Goal: Task Accomplishment & Management: Manage account settings

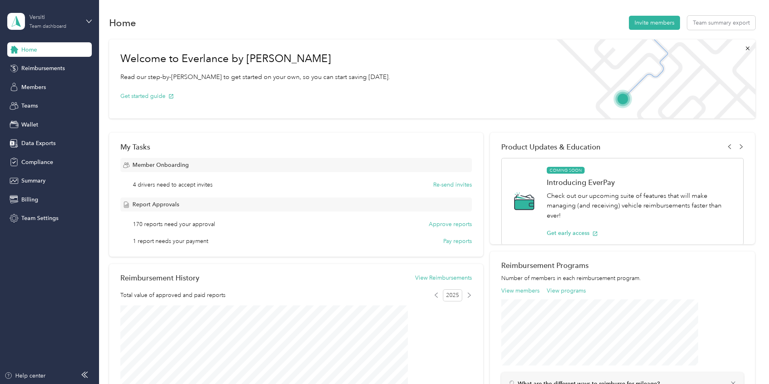
click at [39, 22] on div "Versiti Team dashboard" at bounding box center [54, 21] width 50 height 16
click at [48, 83] on div "Personal dashboard" at bounding box center [39, 84] width 51 height 8
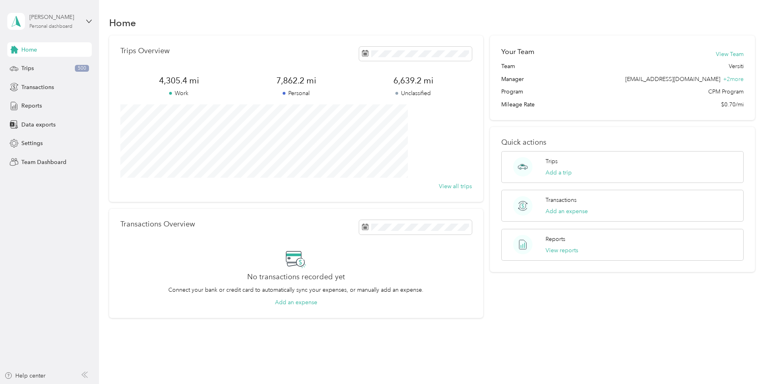
click at [48, 17] on div "[PERSON_NAME]" at bounding box center [54, 17] width 50 height 8
click at [46, 66] on div "Team dashboard" at bounding box center [35, 64] width 43 height 8
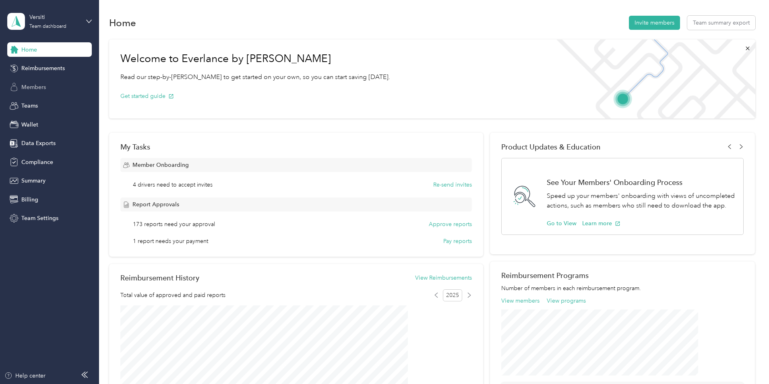
click at [53, 90] on div "Members" at bounding box center [49, 87] width 85 height 14
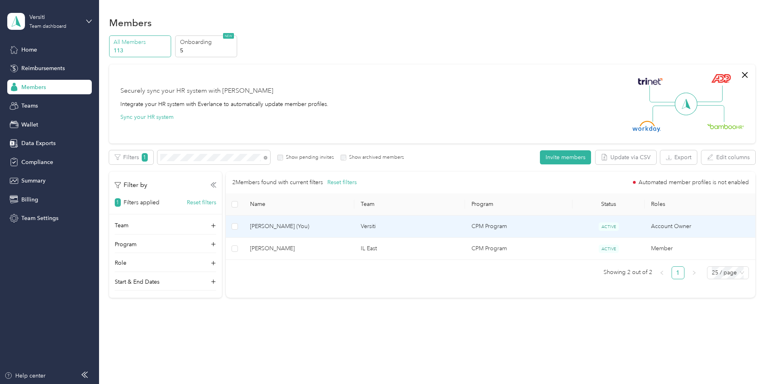
click at [424, 228] on td "Versiti" at bounding box center [409, 226] width 111 height 22
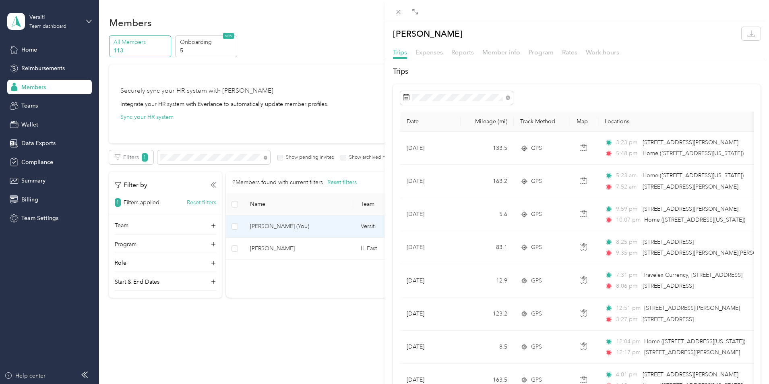
click at [227, 160] on div "[PERSON_NAME] Trips Expenses Reports Member info Program Rates Work hours Trips…" at bounding box center [384, 192] width 769 height 384
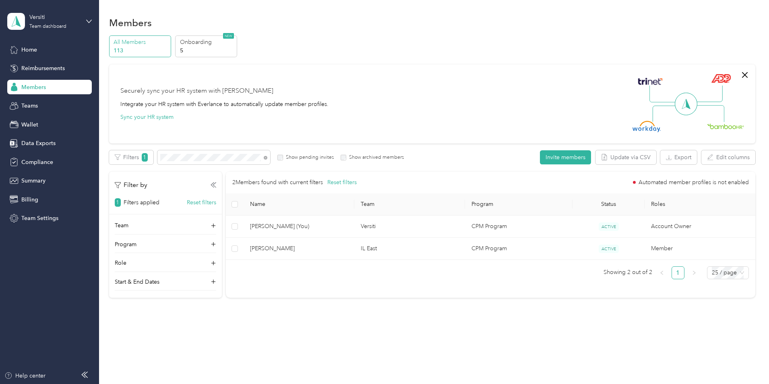
click at [227, 159] on div at bounding box center [384, 192] width 769 height 384
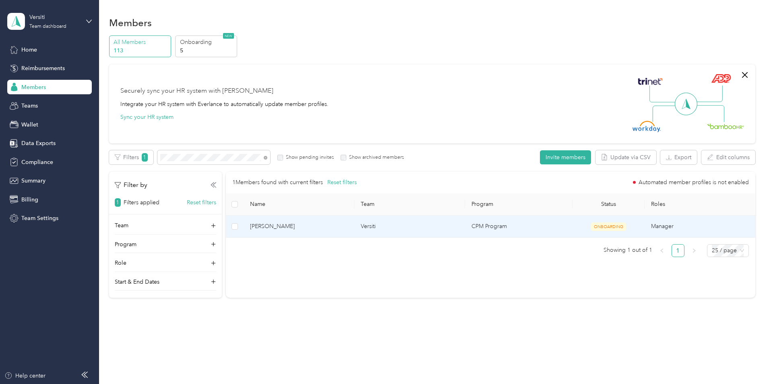
click at [354, 221] on td "[PERSON_NAME]" at bounding box center [299, 226] width 111 height 22
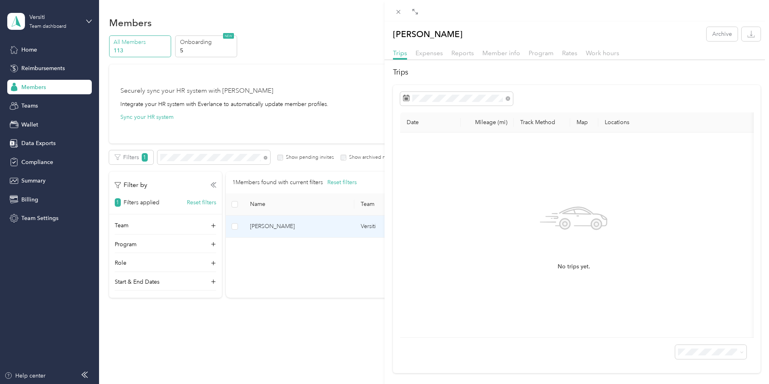
click at [40, 85] on div "[PERSON_NAME] Archive Trips Expenses Reports Member info Program Rates Work hou…" at bounding box center [384, 192] width 769 height 384
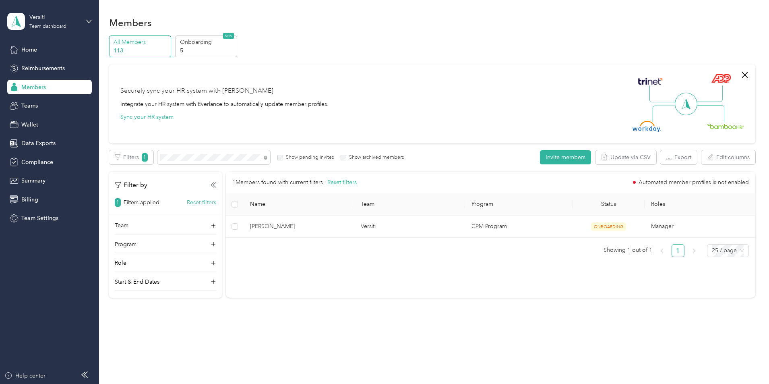
click at [40, 85] on span "Members" at bounding box center [33, 87] width 25 height 8
click at [267, 158] on icon at bounding box center [266, 158] width 4 height 4
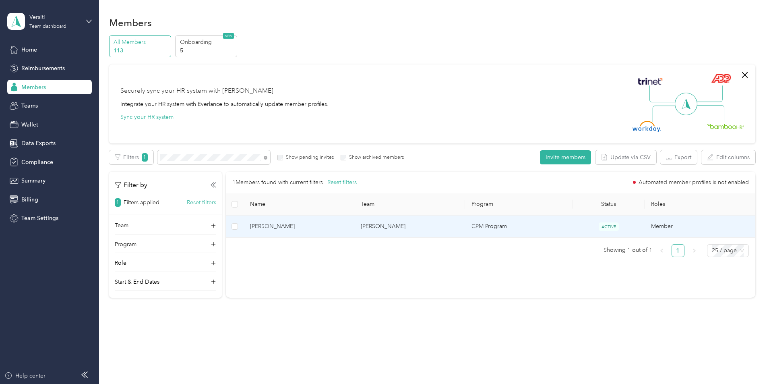
click at [338, 229] on span "[PERSON_NAME]" at bounding box center [299, 226] width 98 height 9
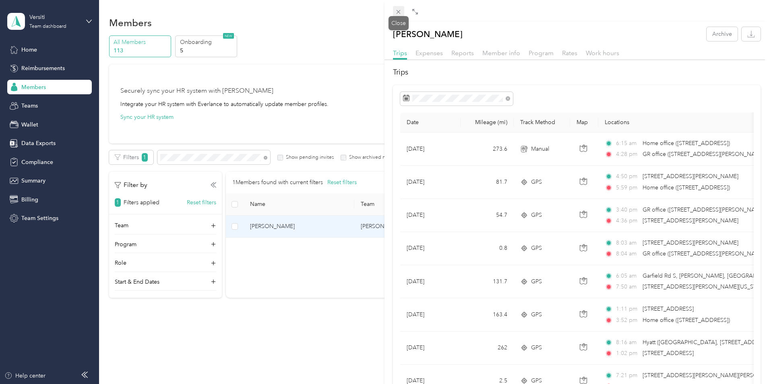
click at [403, 12] on span at bounding box center [398, 11] width 11 height 11
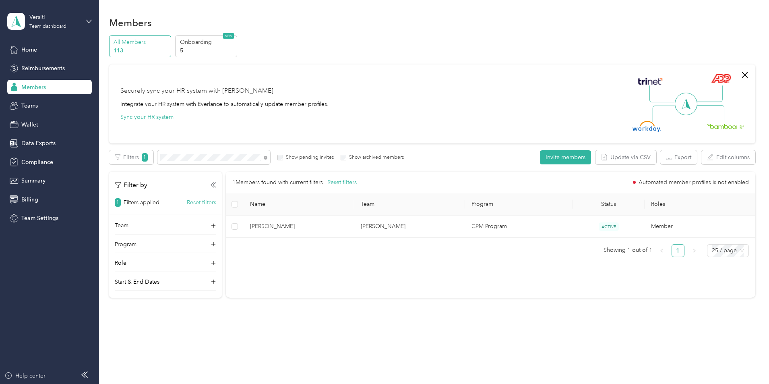
click at [267, 159] on span at bounding box center [266, 157] width 4 height 7
click at [267, 159] on icon at bounding box center [266, 158] width 4 height 4
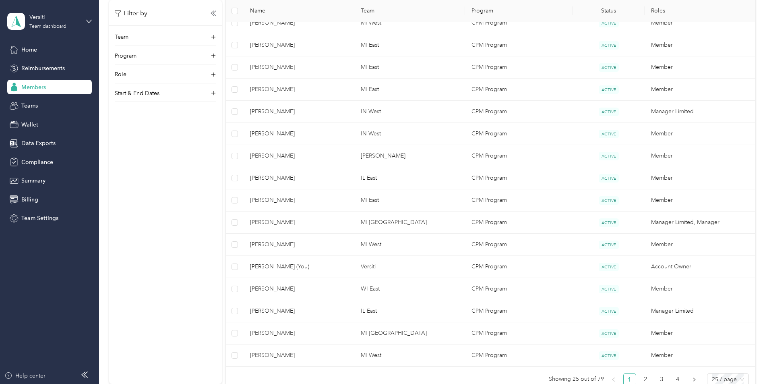
scroll to position [443, 0]
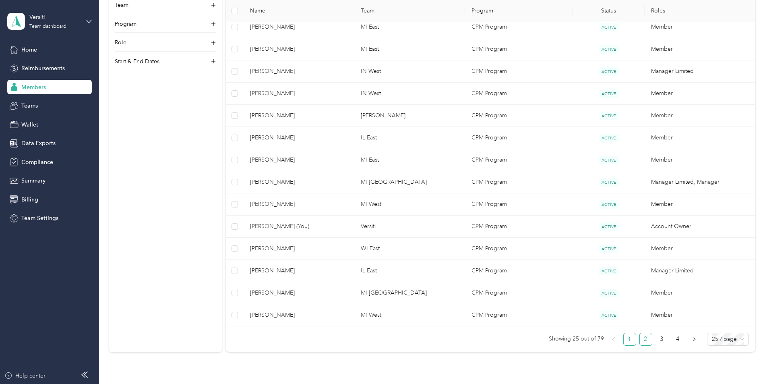
click at [640, 337] on link "2" at bounding box center [646, 339] width 12 height 12
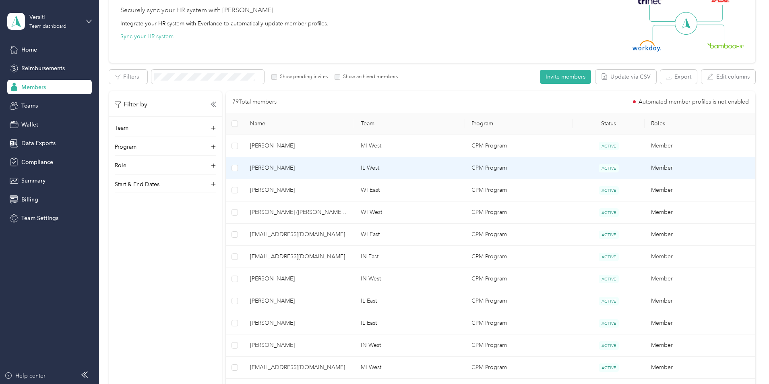
scroll to position [121, 0]
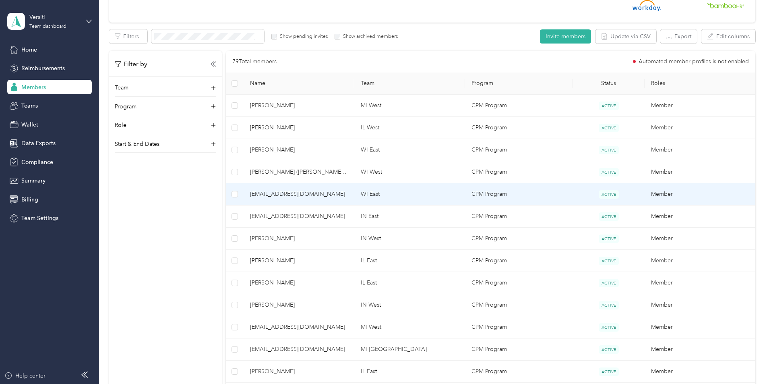
click at [441, 199] on td "WI East" at bounding box center [409, 194] width 111 height 22
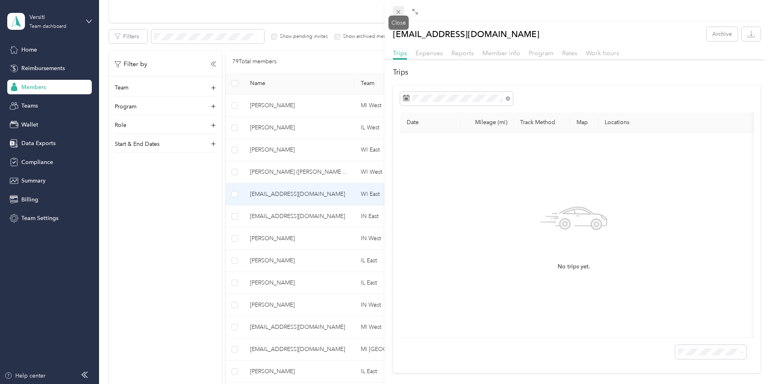
click at [398, 13] on icon at bounding box center [399, 12] width 4 height 4
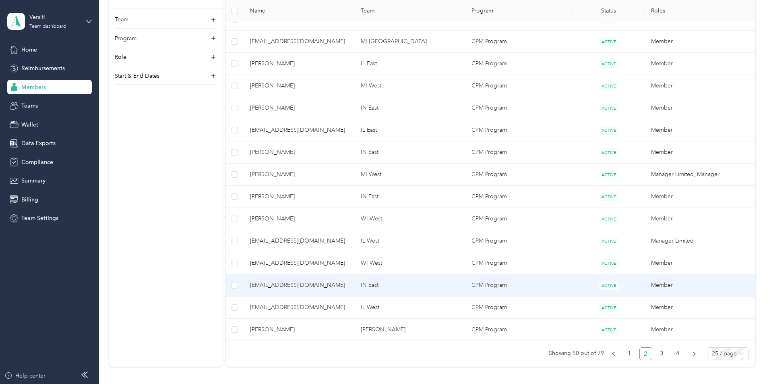
scroll to position [443, 0]
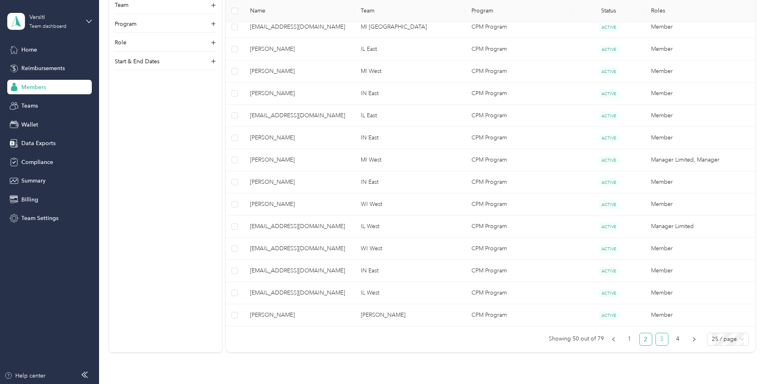
click at [656, 339] on link "3" at bounding box center [662, 339] width 12 height 12
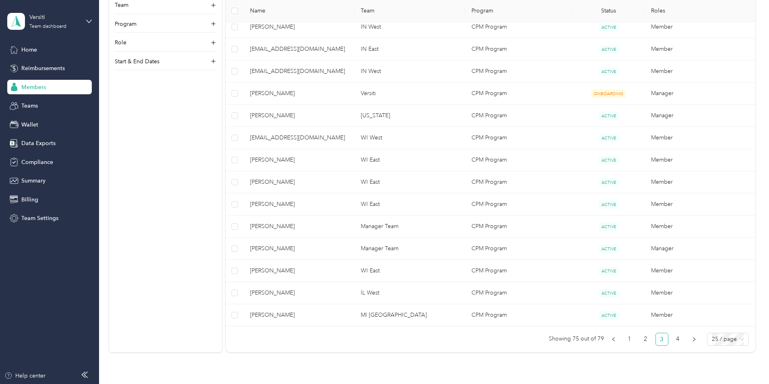
click at [656, 340] on link "3" at bounding box center [662, 339] width 12 height 12
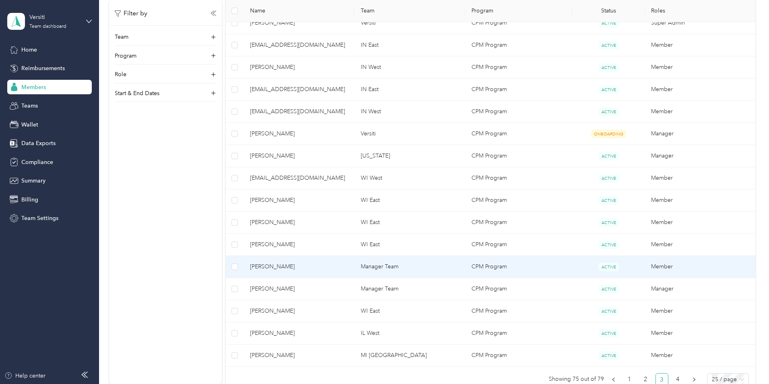
scroll to position [443, 0]
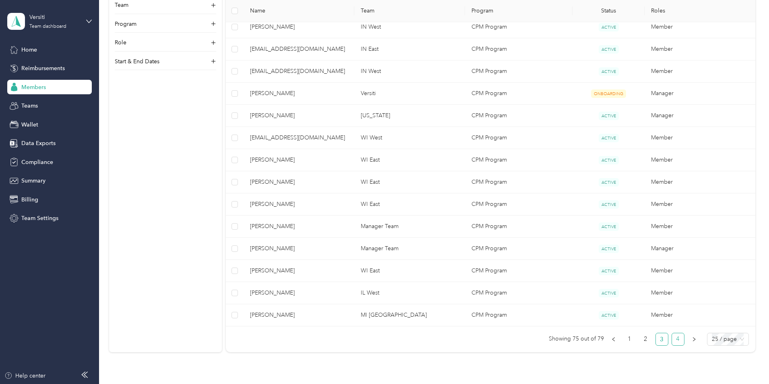
click at [672, 340] on link "4" at bounding box center [678, 339] width 12 height 12
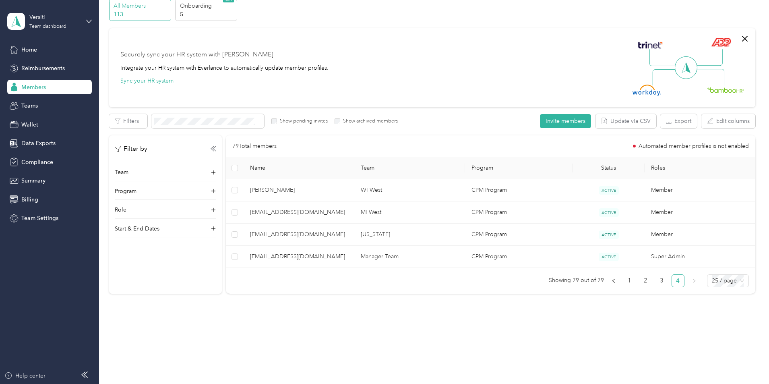
scroll to position [36, 0]
click at [656, 281] on link "3" at bounding box center [662, 281] width 12 height 12
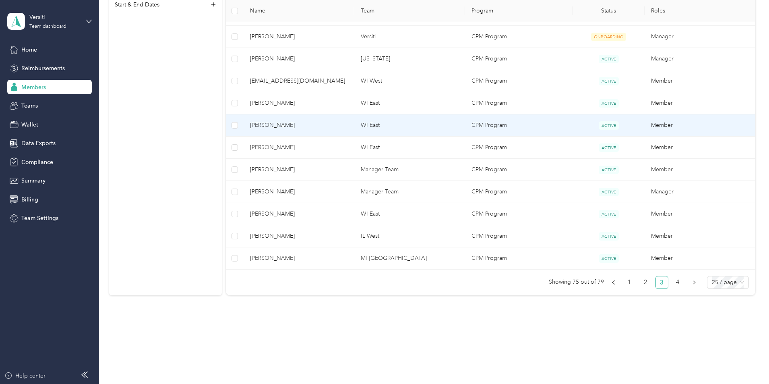
scroll to position [501, 0]
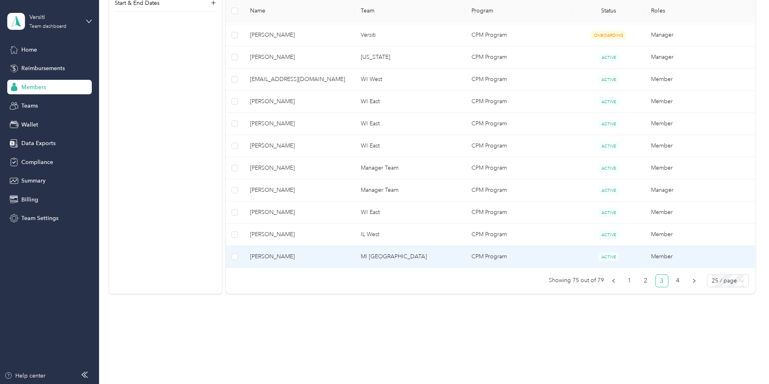
click at [431, 256] on td "MI [GEOGRAPHIC_DATA]" at bounding box center [409, 257] width 111 height 22
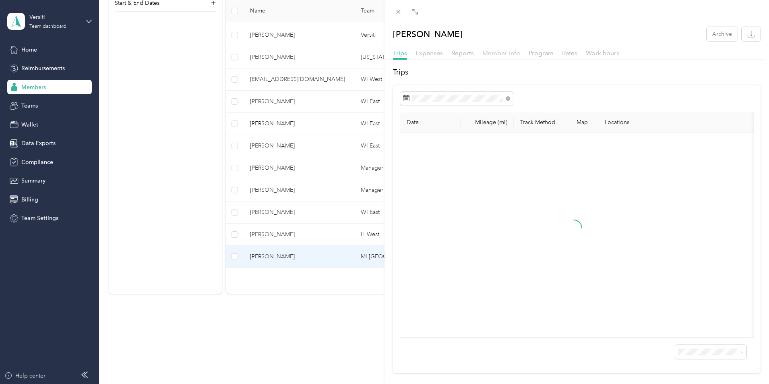
click at [511, 56] on span "Member info" at bounding box center [502, 53] width 38 height 8
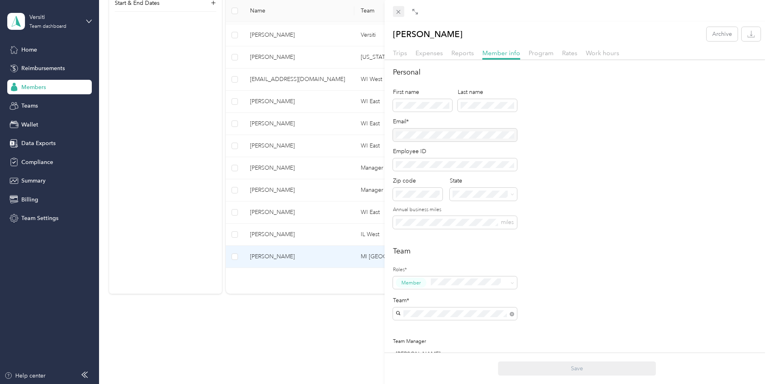
click at [400, 12] on icon at bounding box center [398, 11] width 7 height 7
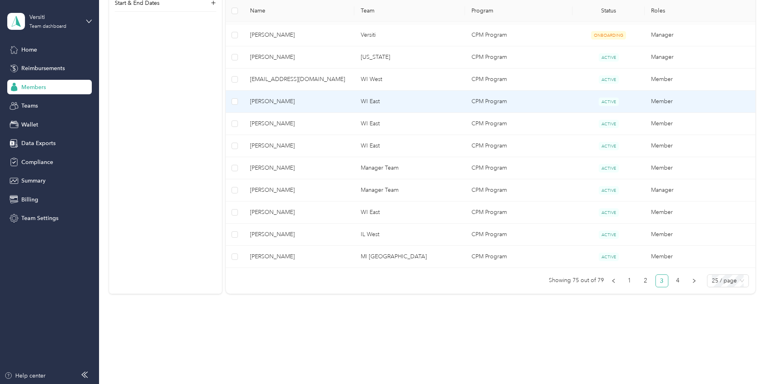
click at [345, 104] on span "[PERSON_NAME]" at bounding box center [299, 101] width 98 height 9
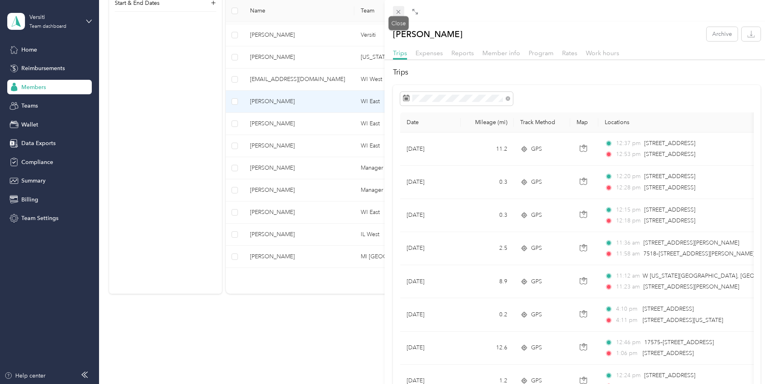
click at [400, 9] on icon at bounding box center [398, 11] width 7 height 7
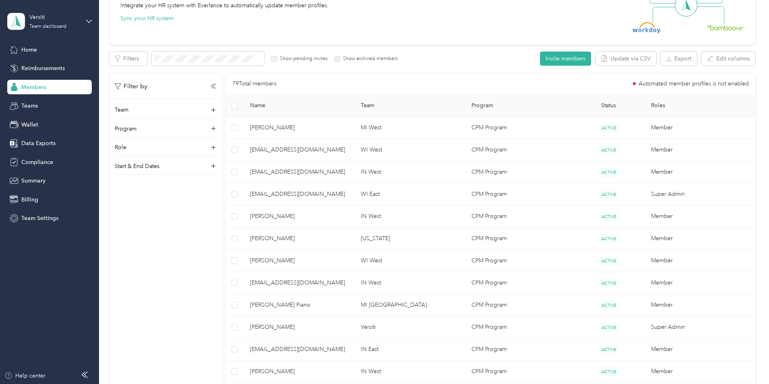
scroll to position [58, 0]
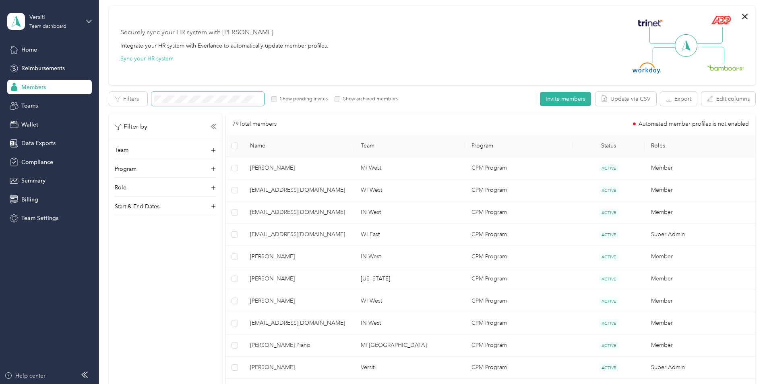
click at [264, 94] on span at bounding box center [207, 99] width 113 height 14
click at [264, 105] on span at bounding box center [207, 99] width 113 height 14
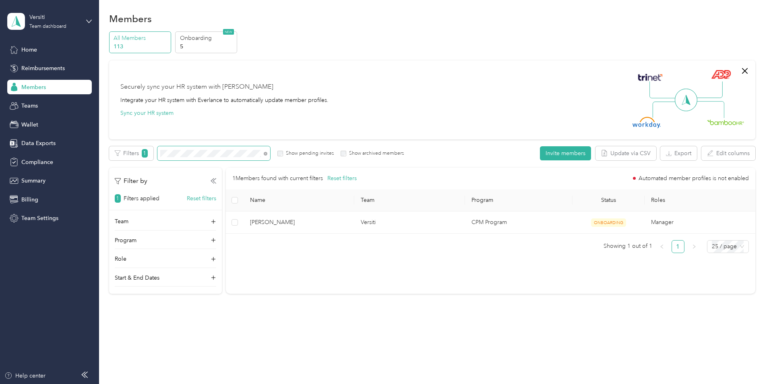
scroll to position [4, 0]
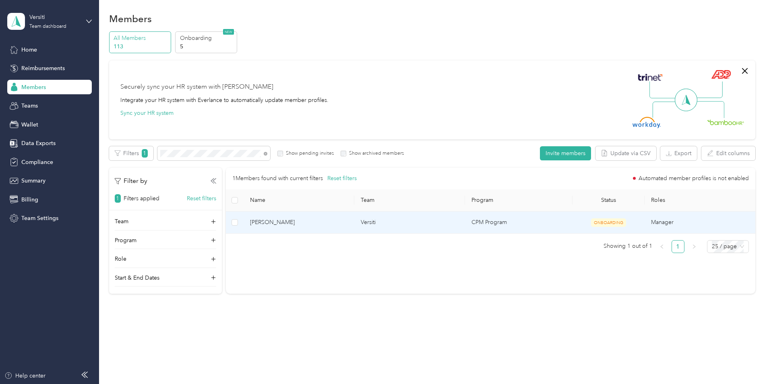
click at [645, 222] on td "Manager" at bounding box center [700, 222] width 111 height 22
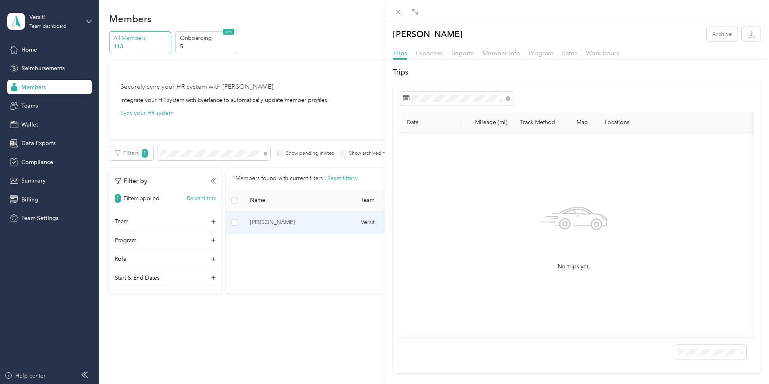
click at [481, 52] on div "Trips Expenses Reports Member info Program Rates Work hours" at bounding box center [577, 54] width 385 height 12
click at [484, 52] on span "Member info" at bounding box center [502, 53] width 38 height 8
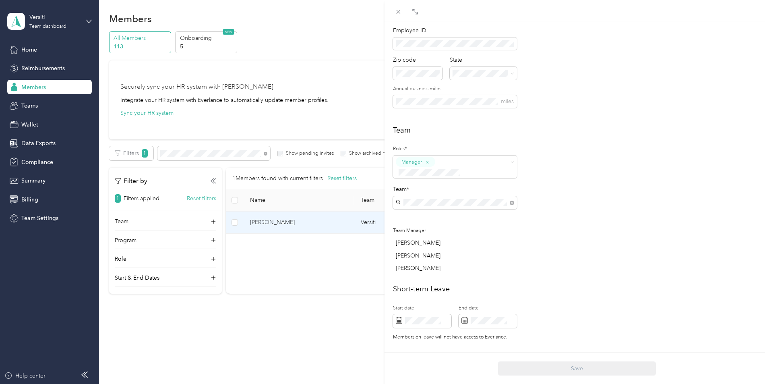
scroll to position [161, 0]
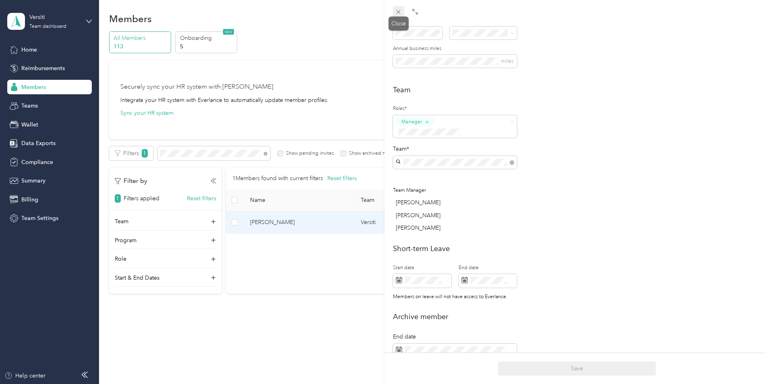
click at [399, 13] on icon at bounding box center [398, 11] width 7 height 7
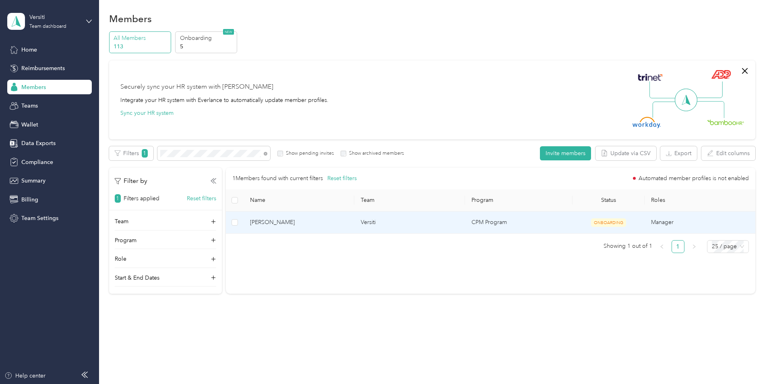
click at [348, 223] on span "[PERSON_NAME]" at bounding box center [299, 222] width 98 height 9
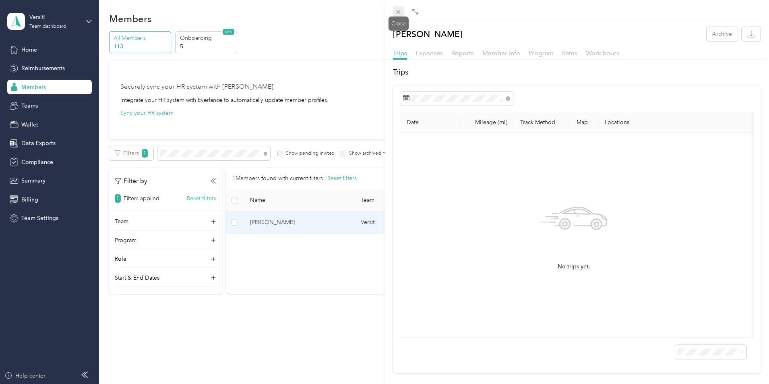
click at [397, 13] on icon at bounding box center [398, 11] width 7 height 7
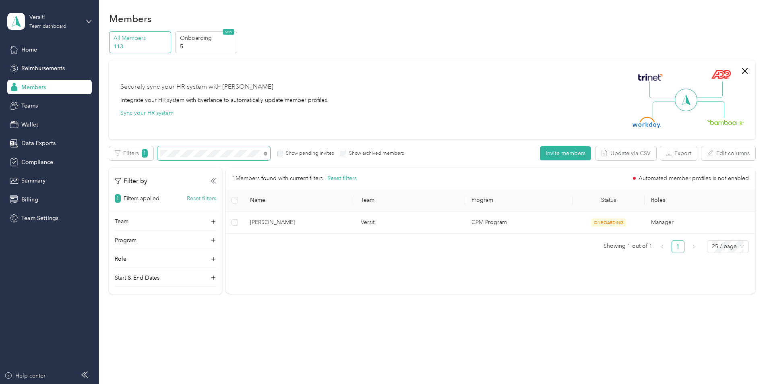
click at [235, 149] on span at bounding box center [213, 153] width 113 height 14
click at [270, 154] on span at bounding box center [213, 153] width 113 height 14
click at [267, 154] on icon at bounding box center [266, 154] width 4 height 4
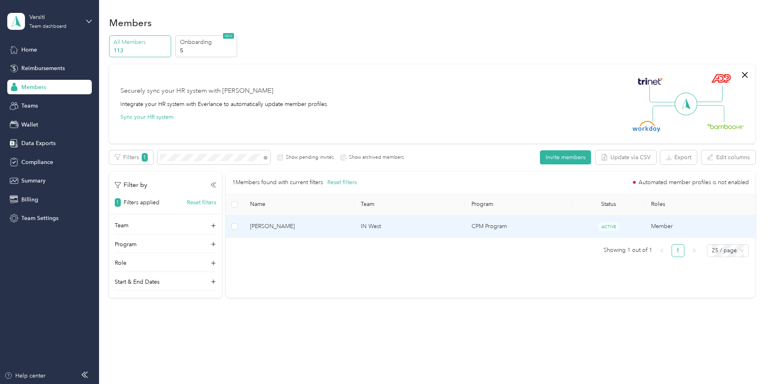
click at [319, 226] on span "[PERSON_NAME]" at bounding box center [299, 226] width 98 height 9
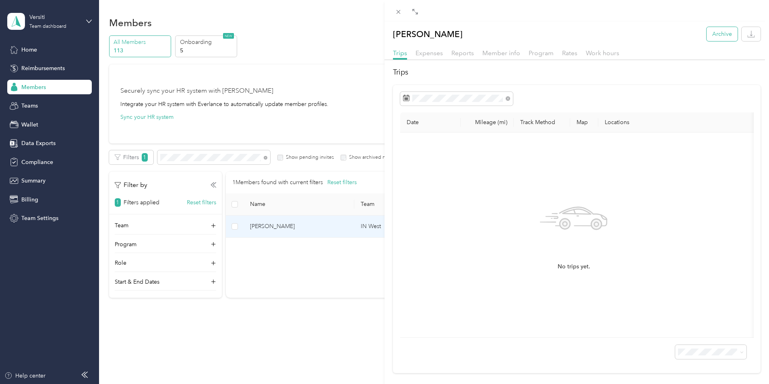
click at [708, 32] on button "Archive" at bounding box center [722, 34] width 31 height 14
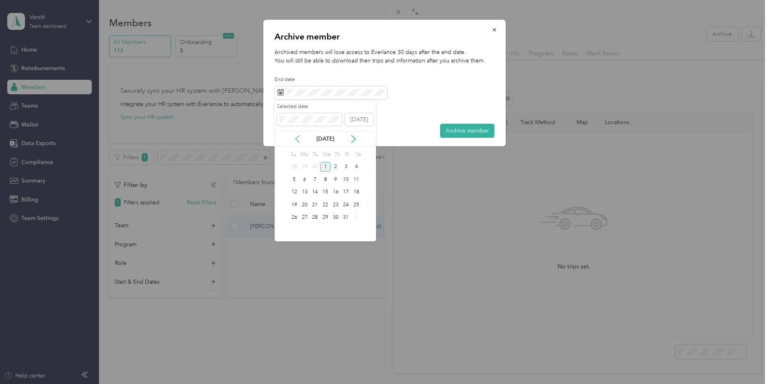
click at [297, 138] on icon at bounding box center [298, 139] width 8 height 8
click at [302, 218] on div "29" at bounding box center [305, 218] width 10 height 10
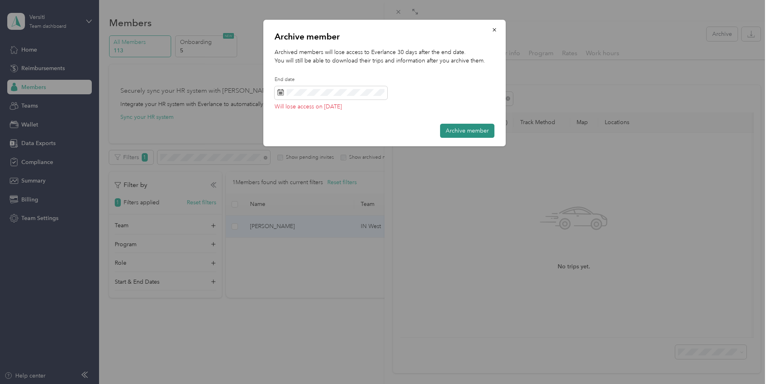
click at [447, 128] on button "Archive member" at bounding box center [467, 131] width 54 height 14
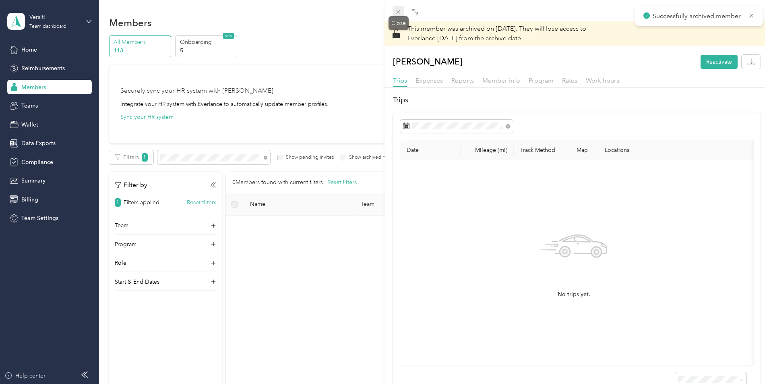
click at [397, 13] on icon at bounding box center [398, 11] width 7 height 7
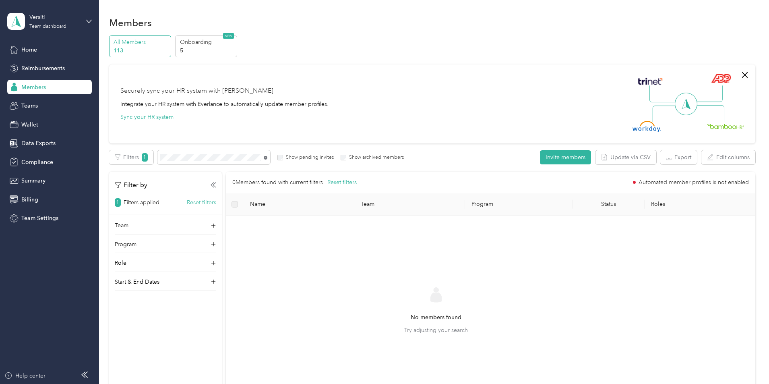
click at [267, 156] on icon at bounding box center [266, 158] width 4 height 4
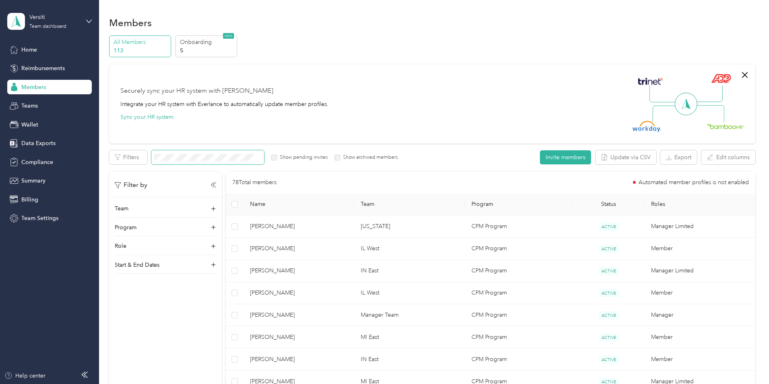
click at [264, 153] on span at bounding box center [207, 157] width 113 height 14
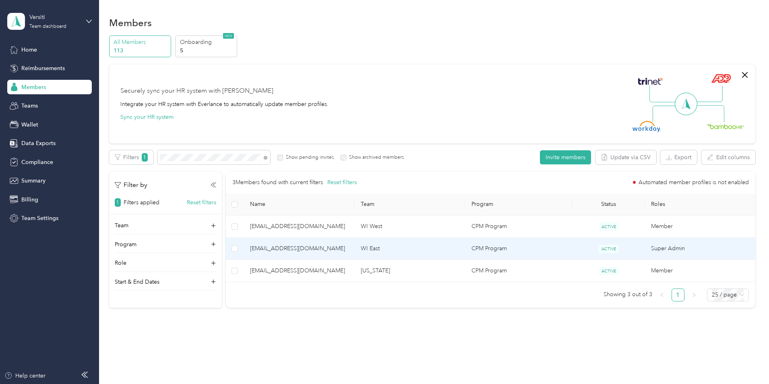
click at [343, 252] on span "[EMAIL_ADDRESS][DOMAIN_NAME]" at bounding box center [299, 248] width 98 height 9
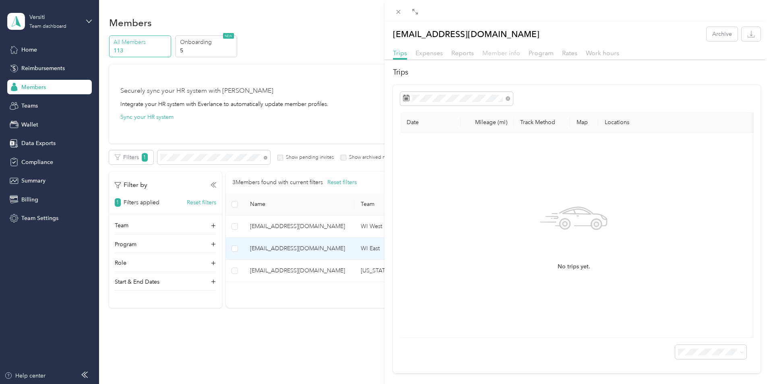
click at [493, 51] on span "Member info" at bounding box center [502, 53] width 38 height 8
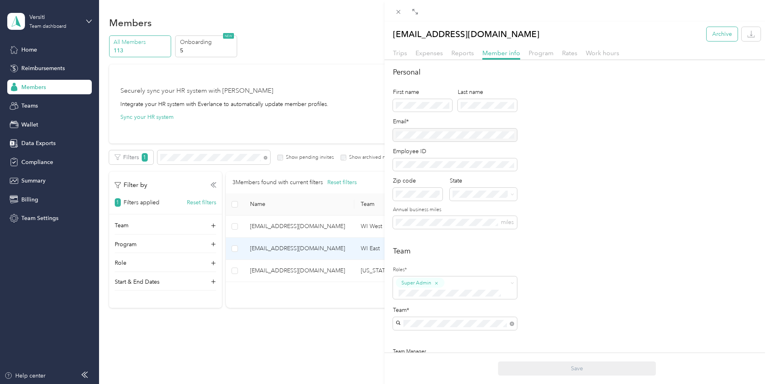
click at [711, 35] on button "Archive" at bounding box center [722, 34] width 31 height 14
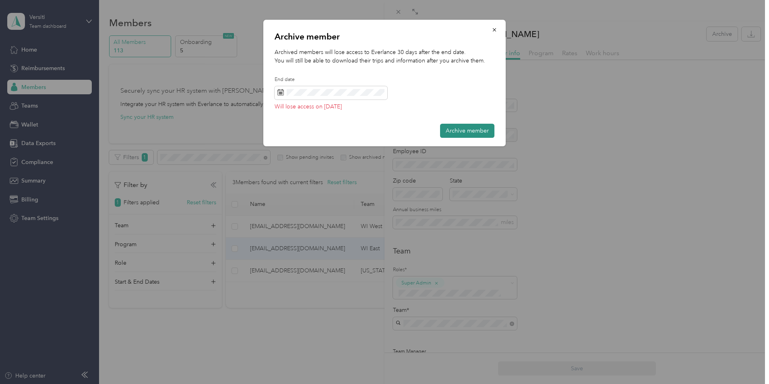
click at [475, 133] on button "Archive member" at bounding box center [467, 131] width 54 height 14
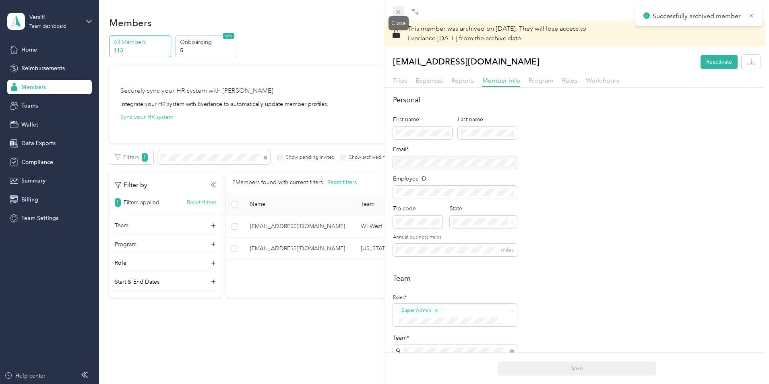
click at [400, 12] on icon at bounding box center [398, 11] width 7 height 7
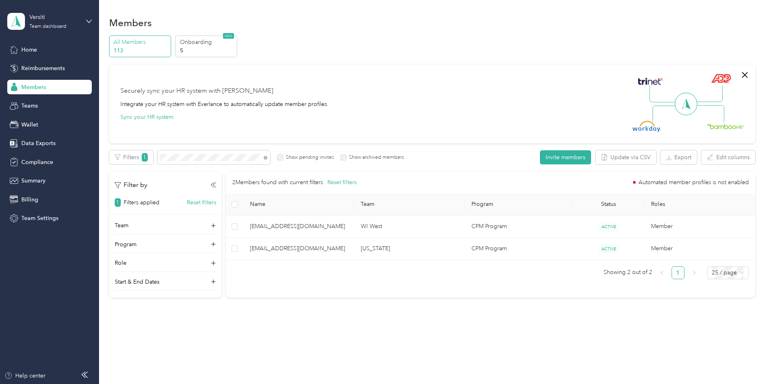
click at [267, 159] on span at bounding box center [266, 157] width 4 height 7
click at [267, 159] on icon at bounding box center [266, 158] width 4 height 4
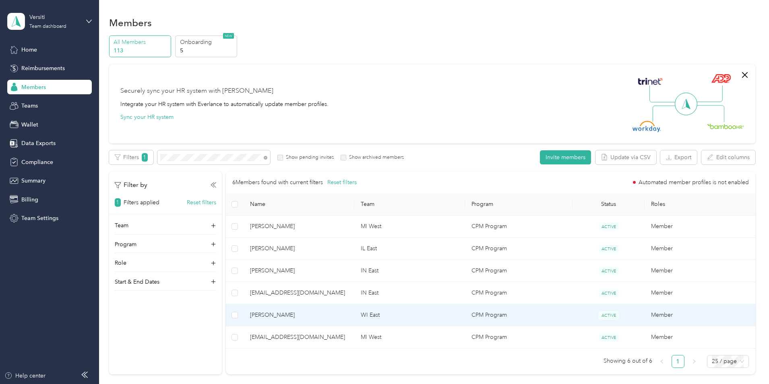
click at [309, 315] on span "[PERSON_NAME]" at bounding box center [299, 315] width 98 height 9
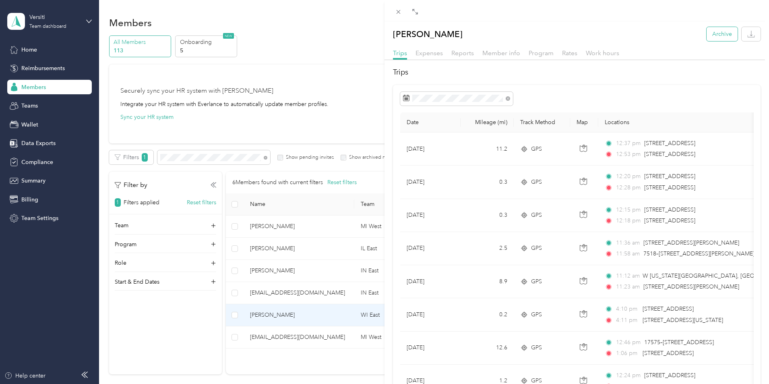
click at [716, 32] on button "Archive" at bounding box center [722, 34] width 31 height 14
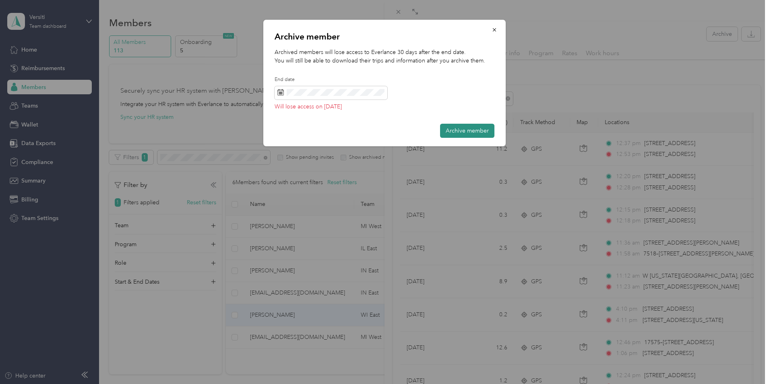
click at [449, 126] on button "Archive member" at bounding box center [467, 131] width 54 height 14
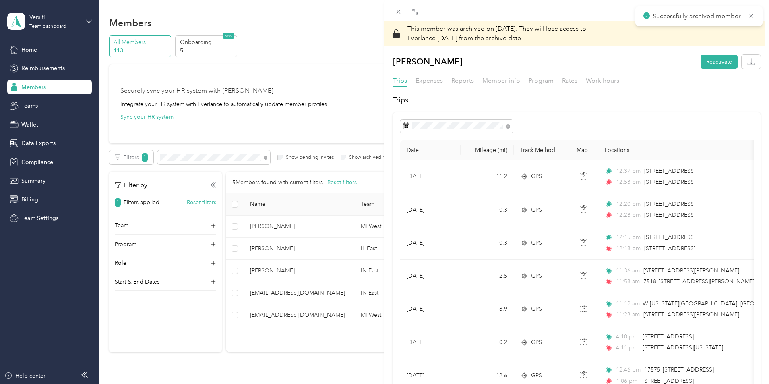
click at [319, 155] on div "This member was archived on [DATE] . They will lose access to Everlance [DATE] …" at bounding box center [384, 192] width 769 height 384
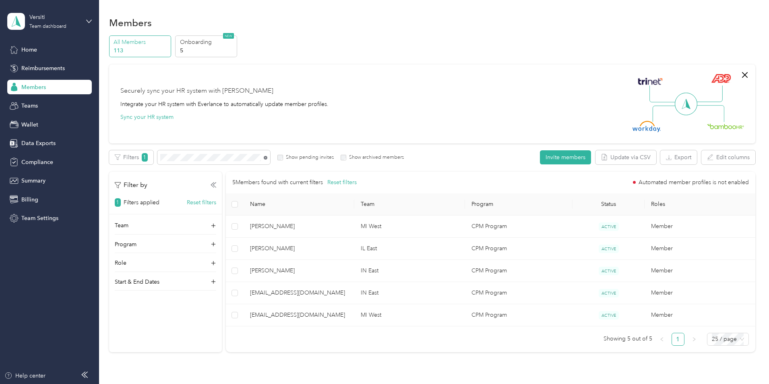
click at [267, 157] on icon at bounding box center [266, 158] width 4 height 4
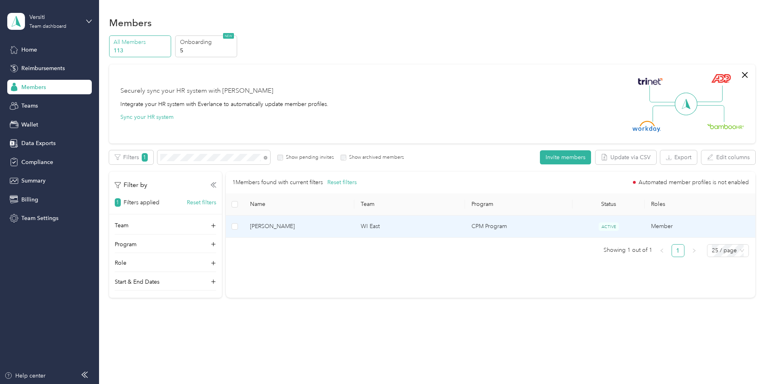
click at [313, 223] on span "[PERSON_NAME]" at bounding box center [299, 226] width 98 height 9
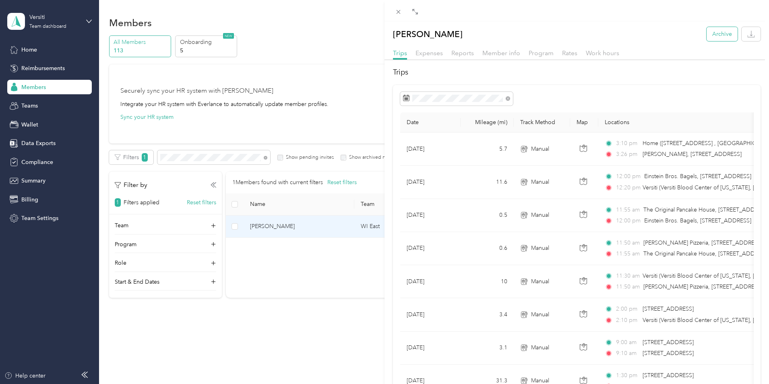
click at [719, 35] on button "Archive" at bounding box center [722, 34] width 31 height 14
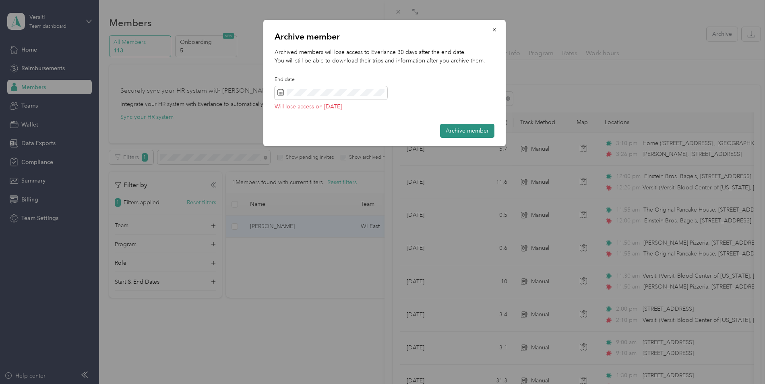
click at [464, 128] on button "Archive member" at bounding box center [467, 131] width 54 height 14
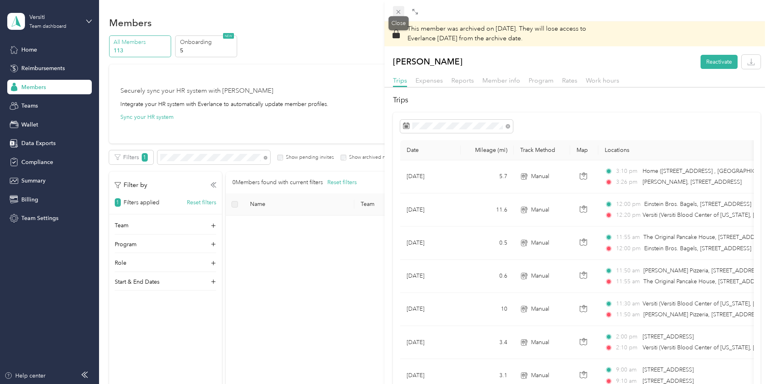
click at [396, 13] on icon at bounding box center [398, 11] width 7 height 7
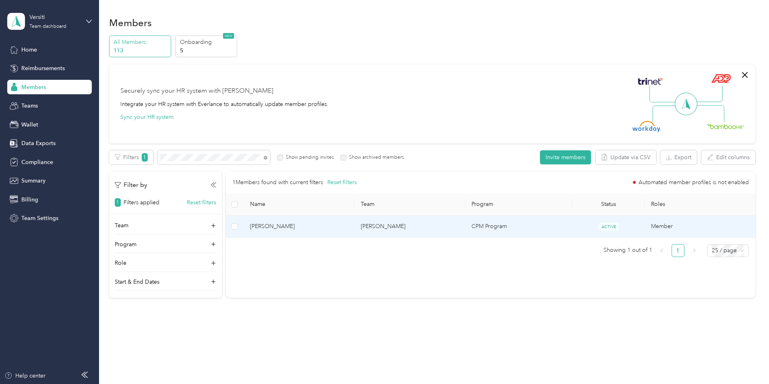
click at [319, 225] on span "[PERSON_NAME]" at bounding box center [299, 226] width 98 height 9
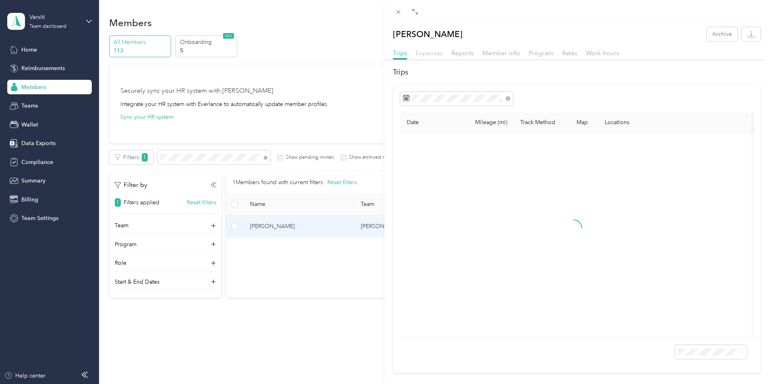
click at [439, 54] on span "Expenses" at bounding box center [429, 53] width 27 height 8
click at [401, 54] on span "Trips" at bounding box center [400, 53] width 14 height 8
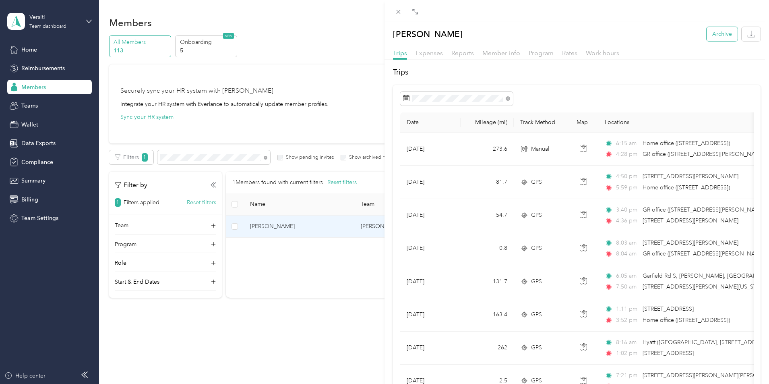
click at [707, 33] on button "Archive" at bounding box center [722, 34] width 31 height 14
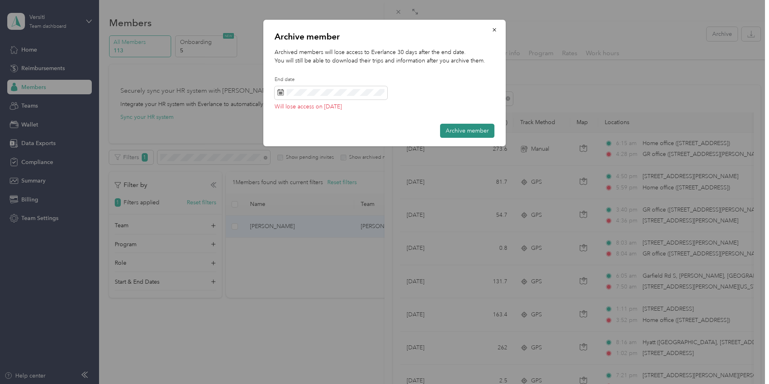
click at [457, 128] on button "Archive member" at bounding box center [467, 131] width 54 height 14
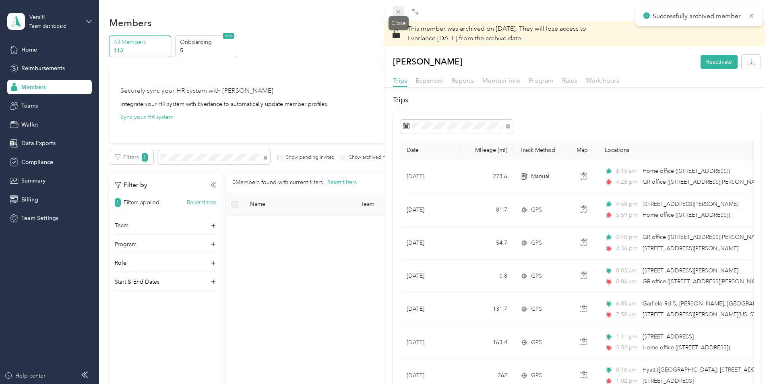
click at [400, 13] on icon at bounding box center [399, 12] width 4 height 4
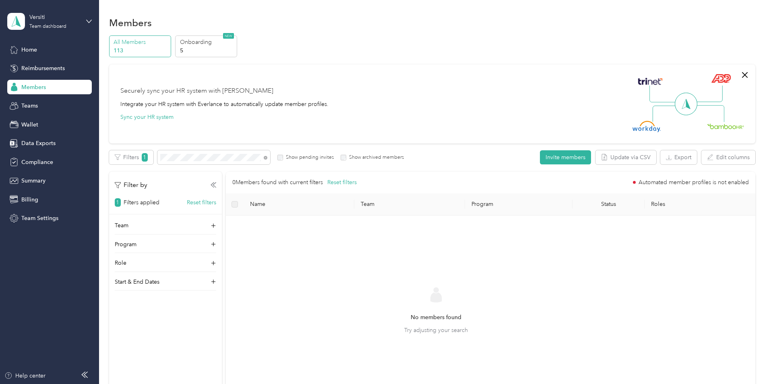
drag, startPoint x: 198, startPoint y: 395, endPoint x: 174, endPoint y: 400, distance: 24.3
click at [174, 383] on html "Versiti Team dashboard Home Reimbursements Members Teams Wallet Data Exports Co…" at bounding box center [382, 192] width 765 height 384
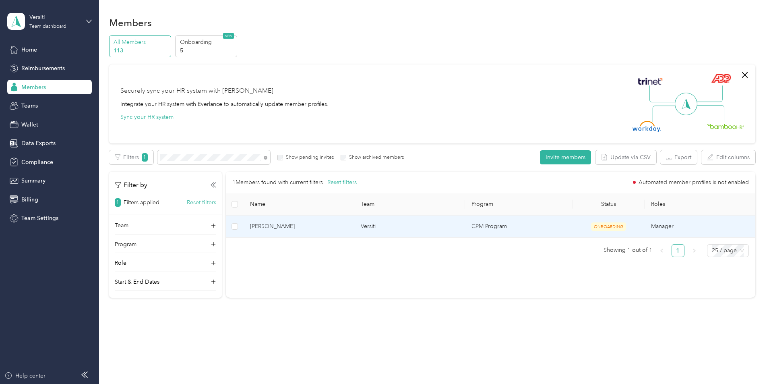
click at [321, 222] on span "[PERSON_NAME]" at bounding box center [299, 226] width 98 height 9
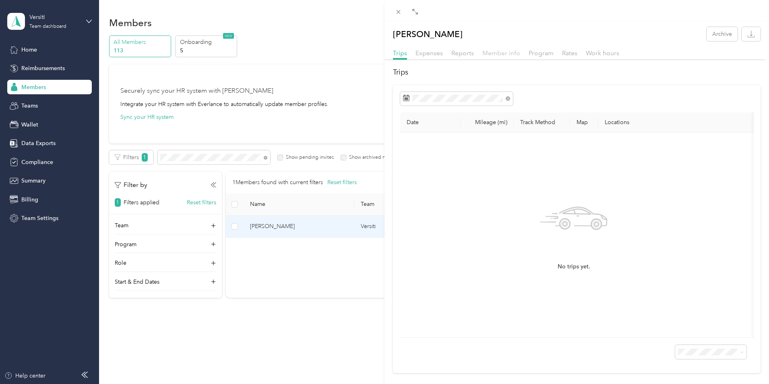
click at [510, 52] on span "Member info" at bounding box center [502, 53] width 38 height 8
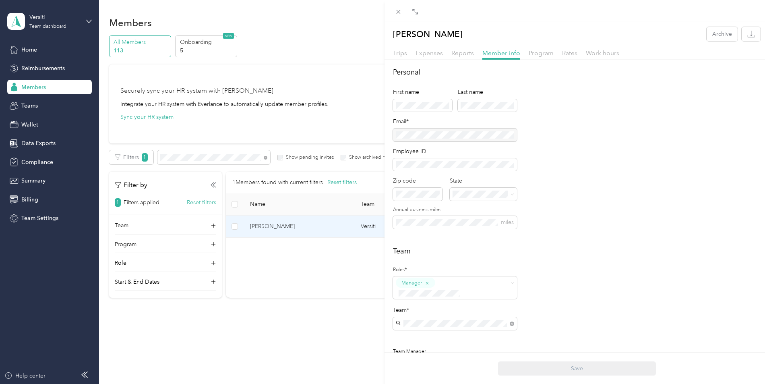
click at [571, 301] on div "Team Roles* Manager Team* Team Manager [PERSON_NAME] [PERSON_NAME] [PERSON_NAME]" at bounding box center [577, 322] width 368 height 152
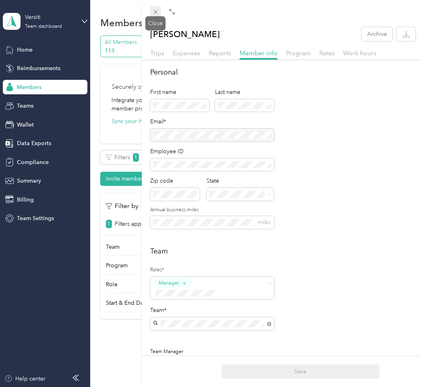
click at [153, 14] on icon at bounding box center [155, 11] width 7 height 7
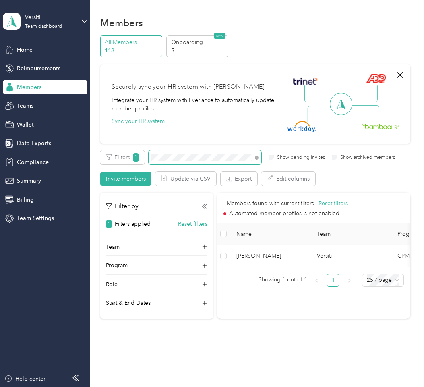
click at [184, 153] on span at bounding box center [205, 157] width 113 height 14
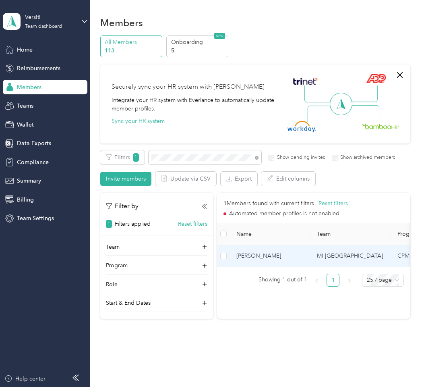
click at [285, 259] on span "[PERSON_NAME]" at bounding box center [270, 255] width 68 height 9
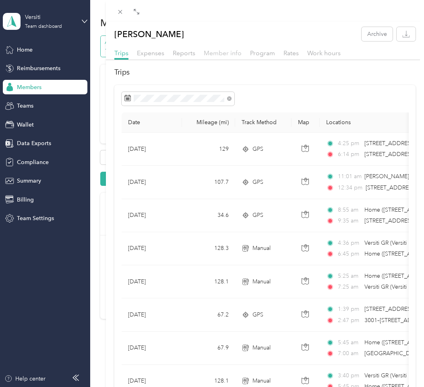
click at [222, 50] on span "Member info" at bounding box center [223, 53] width 38 height 8
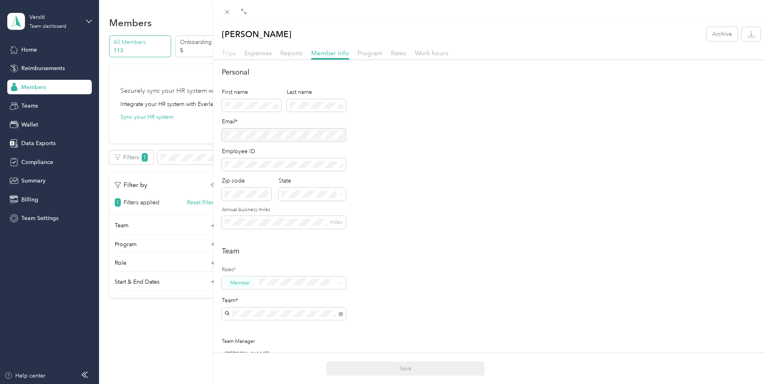
click at [227, 50] on span "Trips" at bounding box center [229, 53] width 14 height 8
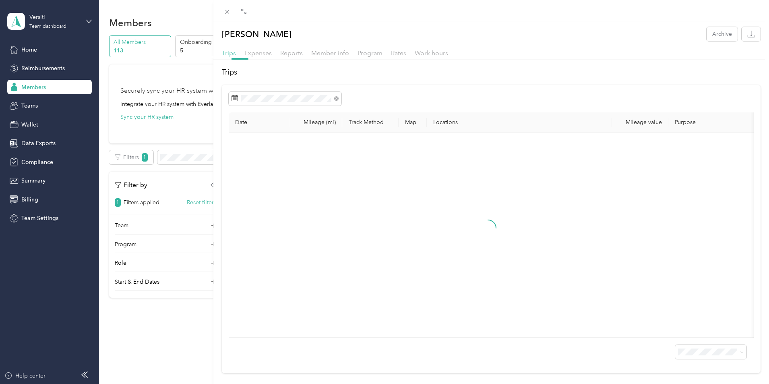
click at [226, 56] on span "Trips" at bounding box center [229, 53] width 14 height 8
